Goal: Task Accomplishment & Management: Complete application form

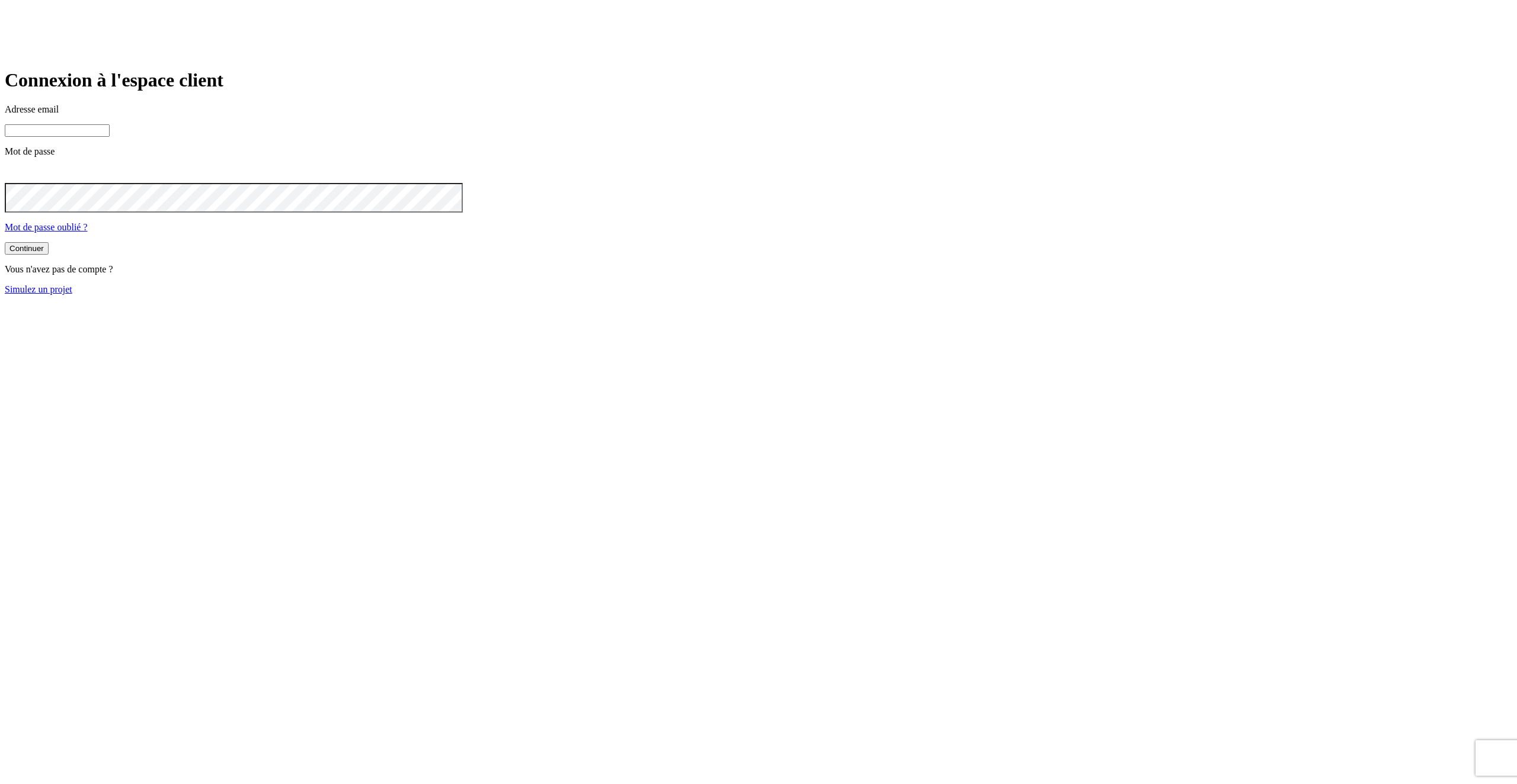
click at [110, 137] on input at bounding box center [56, 130] width 105 height 13
type input "[EMAIL_ADDRESS][DOMAIN_NAME]"
click at [4, 244] on button "Continuer" at bounding box center [26, 250] width 44 height 13
click at [19, 180] on icon at bounding box center [12, 173] width 14 height 14
click at [110, 137] on input "[EMAIL_ADDRESS][DOMAIN_NAME]" at bounding box center [56, 130] width 105 height 13
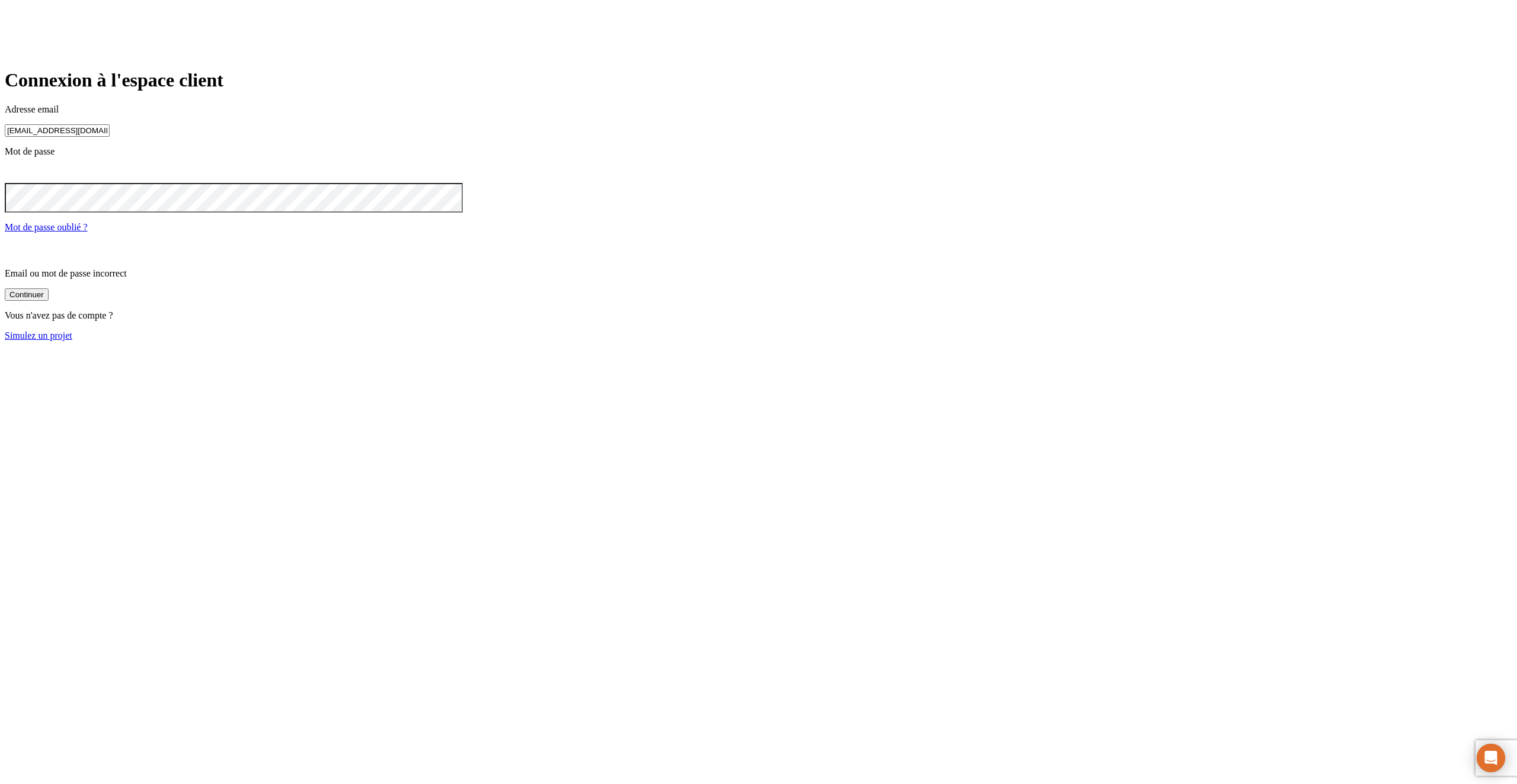
drag, startPoint x: 562, startPoint y: 167, endPoint x: 529, endPoint y: 167, distance: 33.0
click at [110, 137] on input "[EMAIL_ADDRESS][DOMAIN_NAME]" at bounding box center [56, 130] width 105 height 13
drag, startPoint x: 559, startPoint y: 166, endPoint x: 516, endPoint y: 166, distance: 43.0
click at [110, 137] on input "[EMAIL_ADDRESS][DOMAIN_NAME]" at bounding box center [56, 130] width 105 height 13
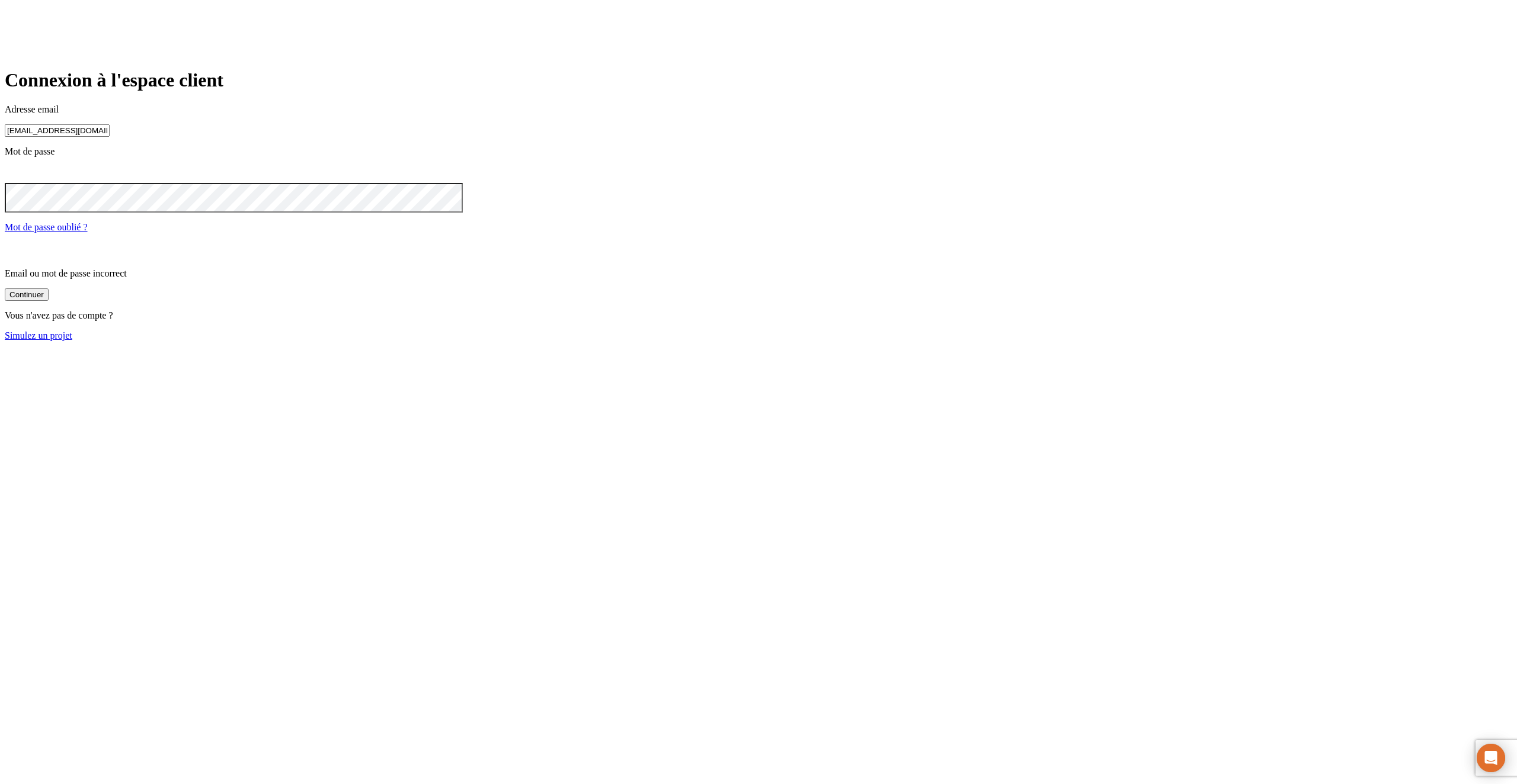
click at [440, 340] on main "Connexion à l'espace client Adresse email [EMAIL_ADDRESS][DOMAIN_NAME] Mot de p…" at bounding box center [758, 205] width 1507 height 271
